Goal: Task Accomplishment & Management: Use online tool/utility

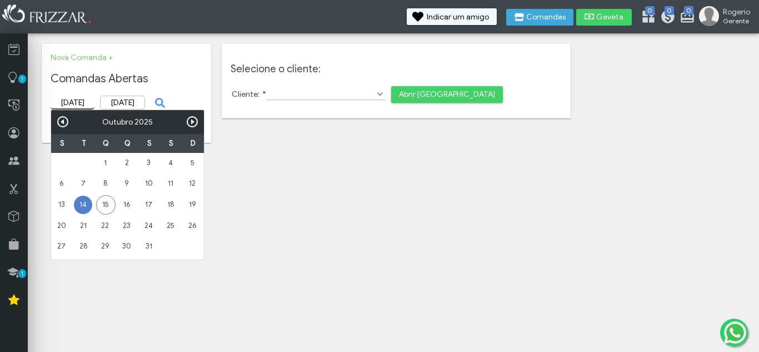
click at [59, 101] on input "[DATE]" at bounding box center [73, 102] width 44 height 13
click at [100, 198] on link "15" at bounding box center [105, 204] width 19 height 19
type input "[DATE]"
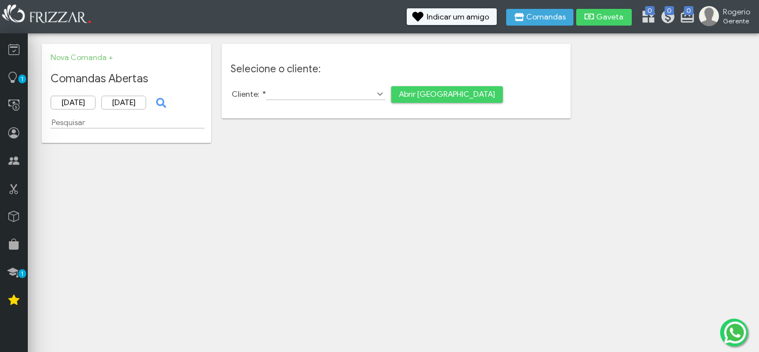
click at [225, 192] on body "ui-button Rogerio Gerente Minha Conta Home Treinamento Sair 0 0 0" at bounding box center [379, 176] width 759 height 352
click at [305, 96] on input "Cliente: *" at bounding box center [326, 94] width 120 height 12
click at [375, 93] on span "Show Options" at bounding box center [380, 93] width 11 height 11
click at [326, 108] on li "[PERSON_NAME]" at bounding box center [319, 108] width 108 height 17
type input "[PERSON_NAME]"
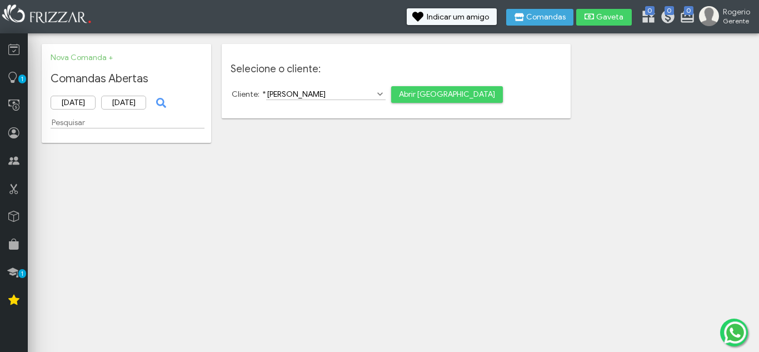
click at [400, 90] on span "Abrir [GEOGRAPHIC_DATA]" at bounding box center [447, 94] width 96 height 17
